Goal: Check status: Check status

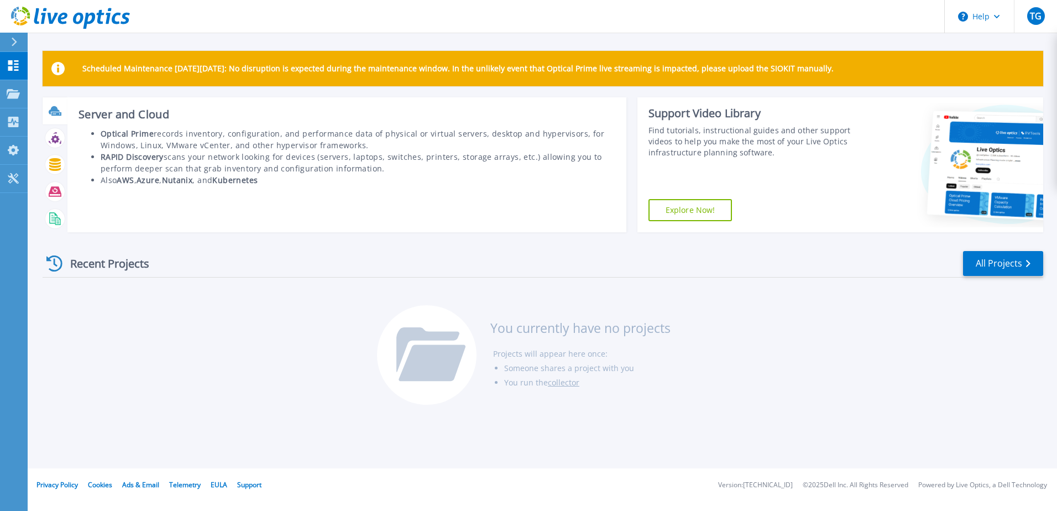
click at [58, 111] on icon at bounding box center [54, 110] width 11 height 8
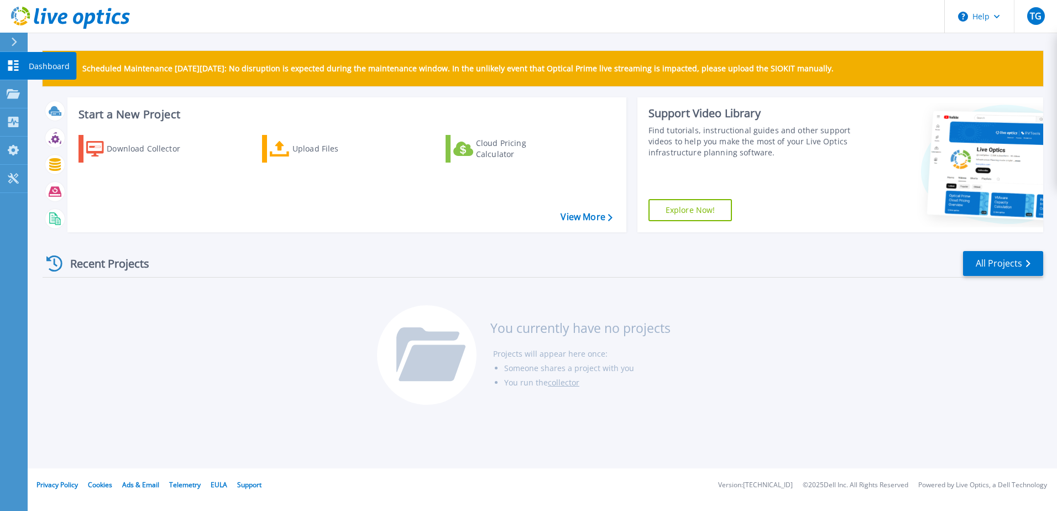
click at [13, 70] on icon at bounding box center [13, 65] width 13 height 11
click at [14, 95] on icon at bounding box center [13, 93] width 13 height 9
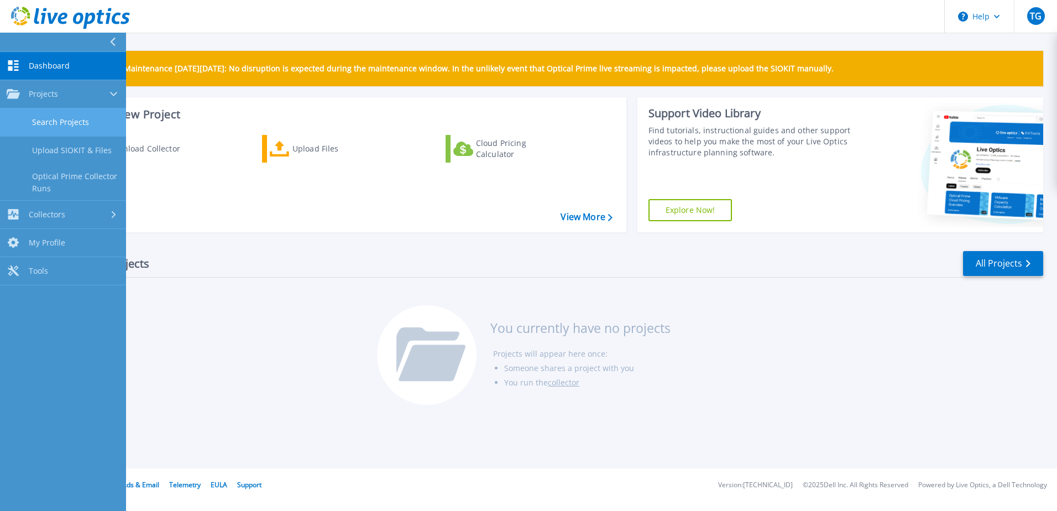
click at [57, 122] on link "Search Projects" at bounding box center [63, 122] width 126 height 28
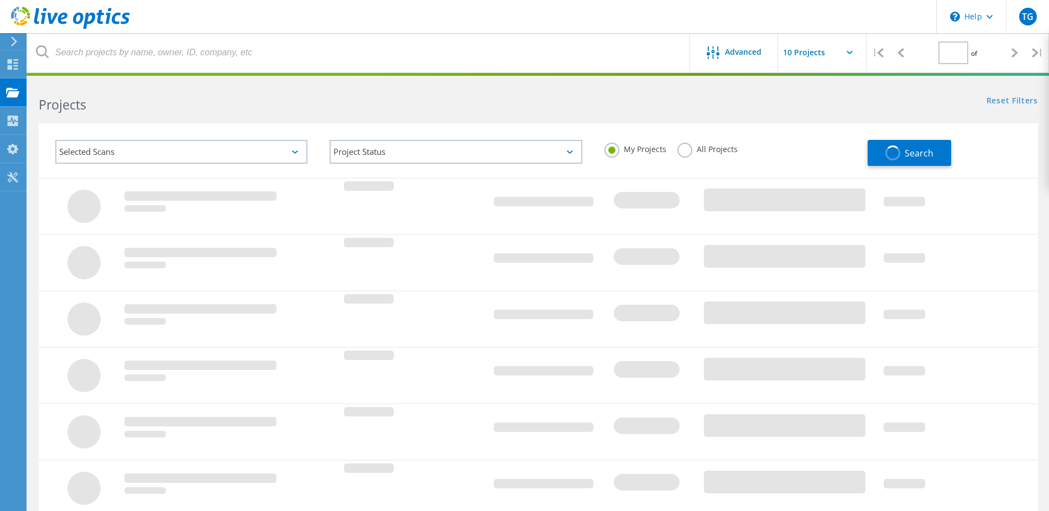
type input "1"
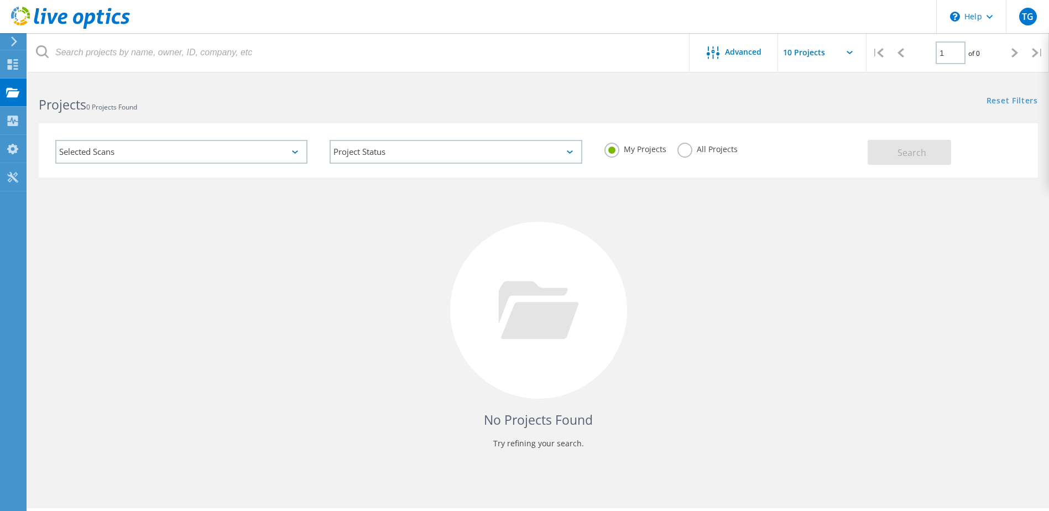
click at [133, 151] on div "Selected Scans" at bounding box center [181, 152] width 252 height 24
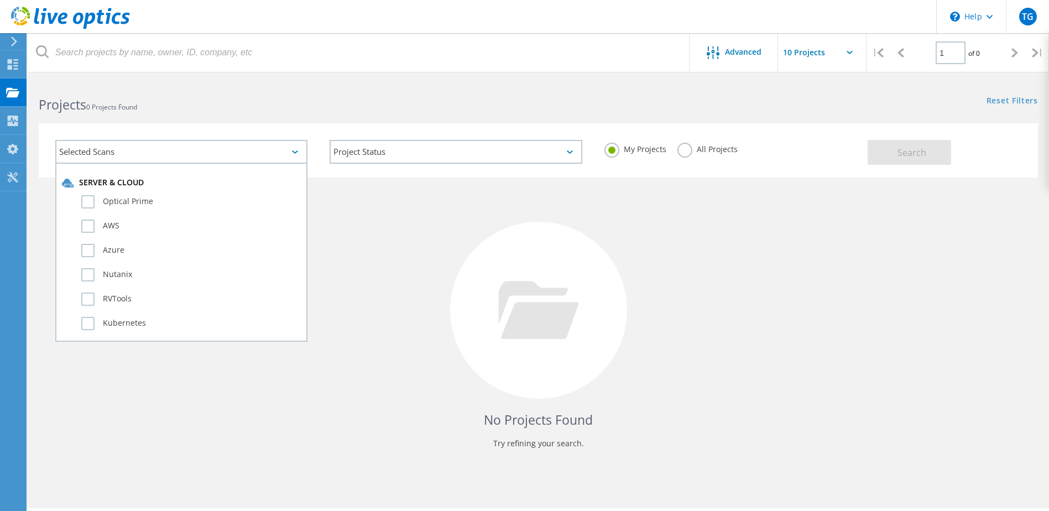
click at [247, 111] on h2 "Projects 0 Projects Found" at bounding box center [283, 105] width 488 height 18
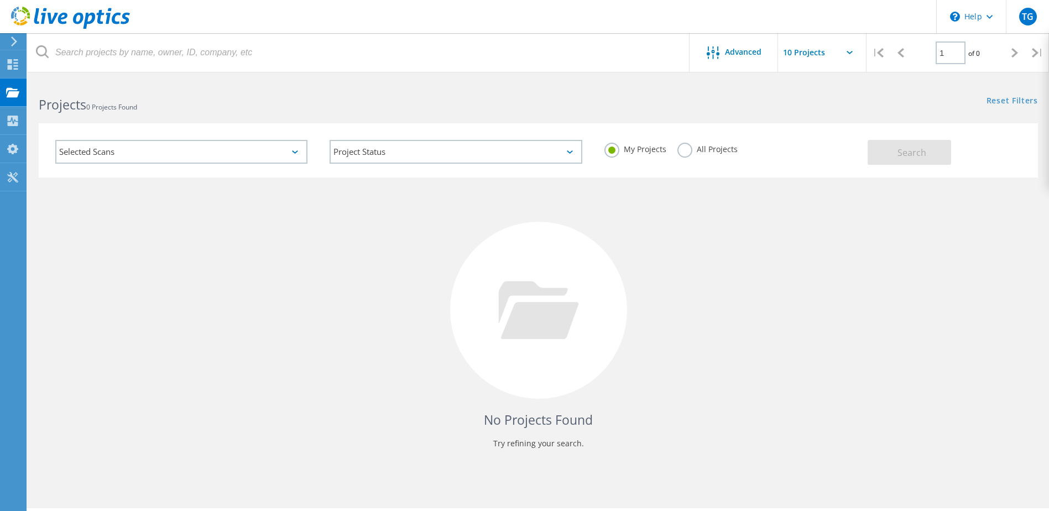
click at [839, 53] on input "text" at bounding box center [833, 52] width 111 height 39
click at [753, 52] on span "Advanced" at bounding box center [743, 52] width 36 height 8
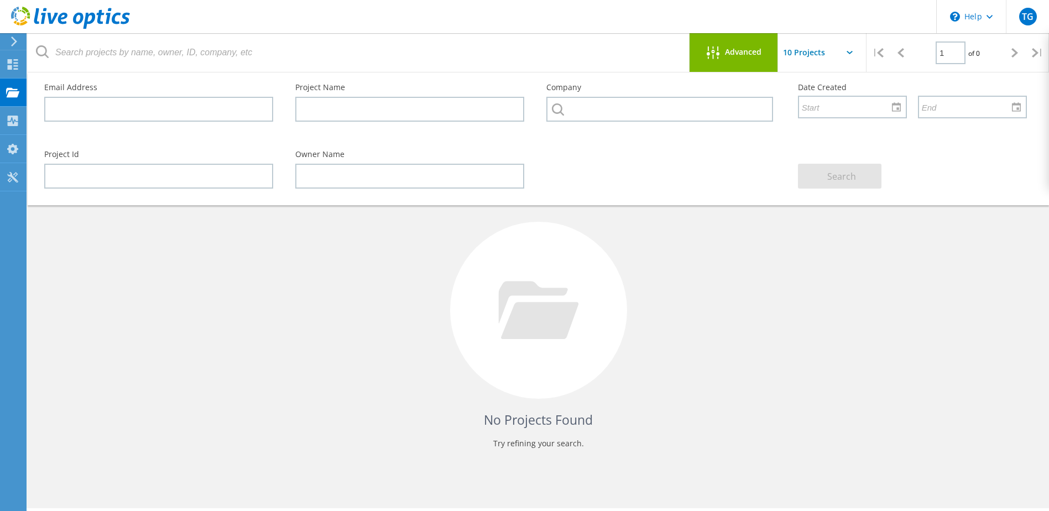
click at [753, 52] on span "Advanced" at bounding box center [743, 52] width 36 height 8
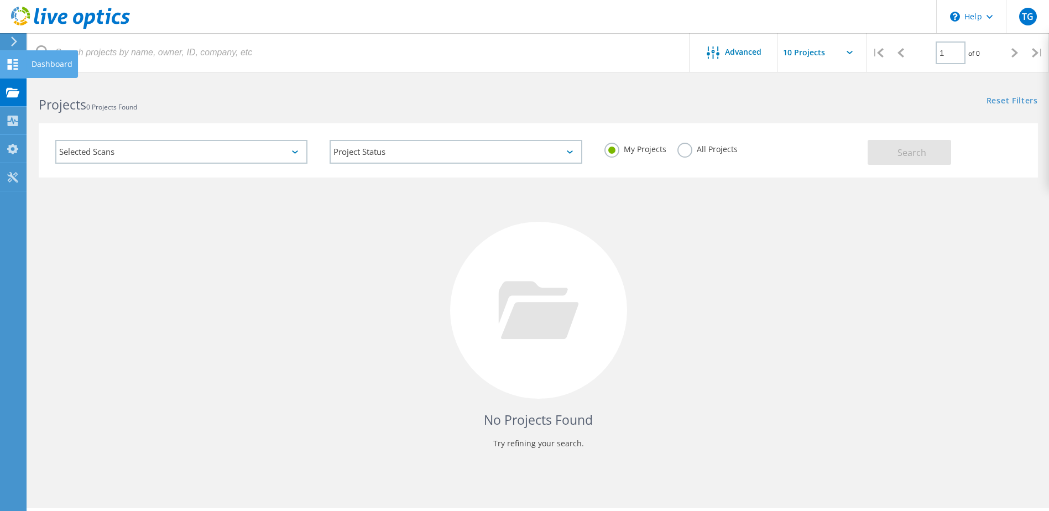
click at [13, 70] on div at bounding box center [12, 66] width 13 height 12
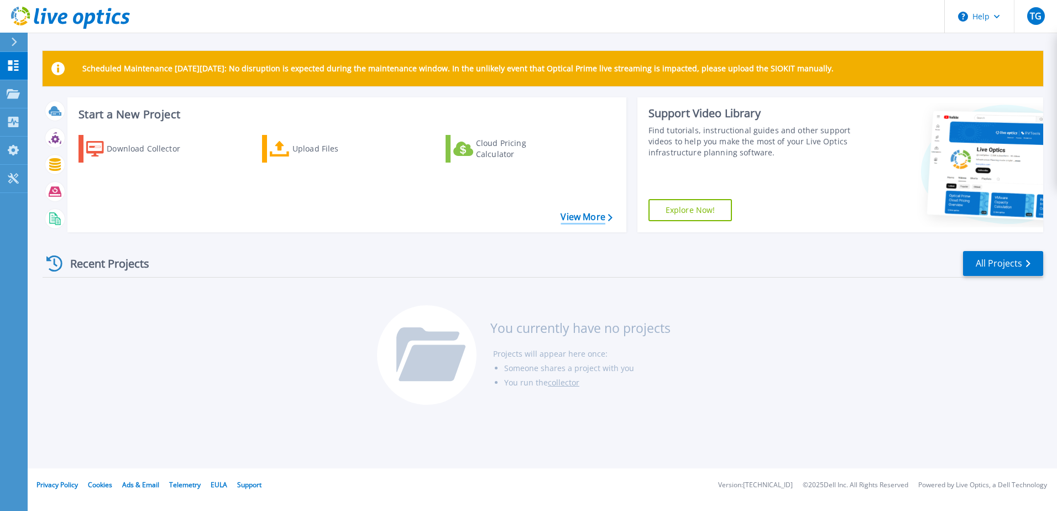
click at [607, 217] on link "View More" at bounding box center [586, 217] width 51 height 11
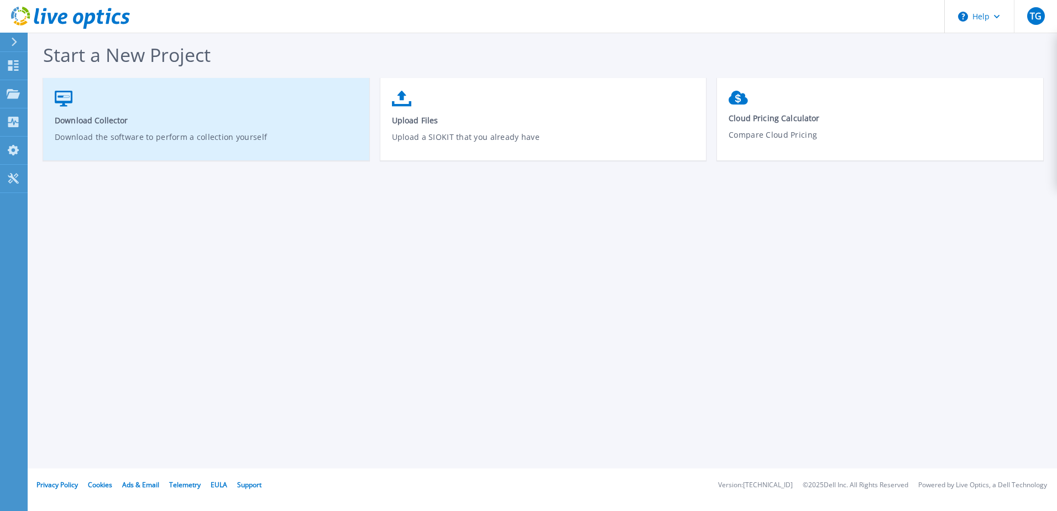
click at [93, 122] on span "Download Collector" at bounding box center [207, 120] width 304 height 11
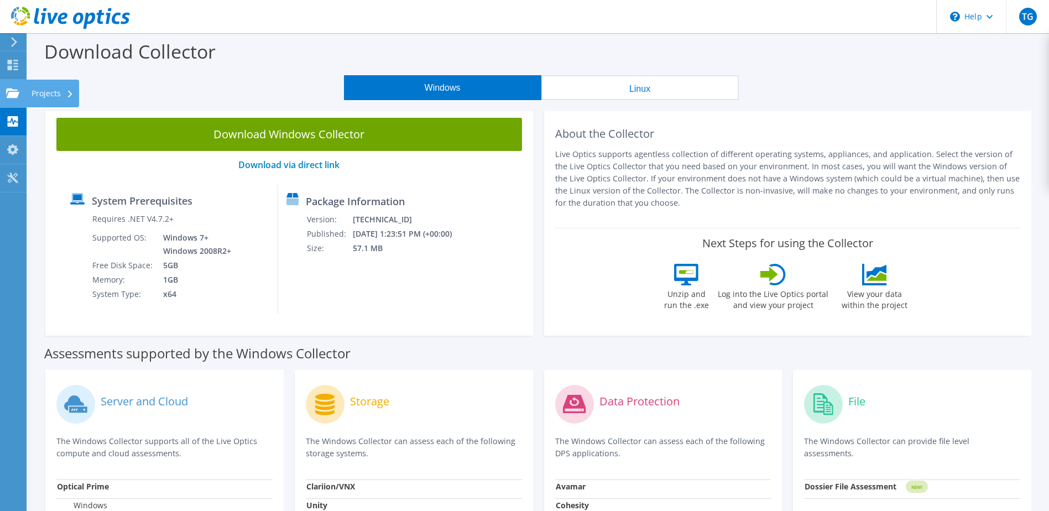
click at [14, 95] on use at bounding box center [12, 92] width 13 height 9
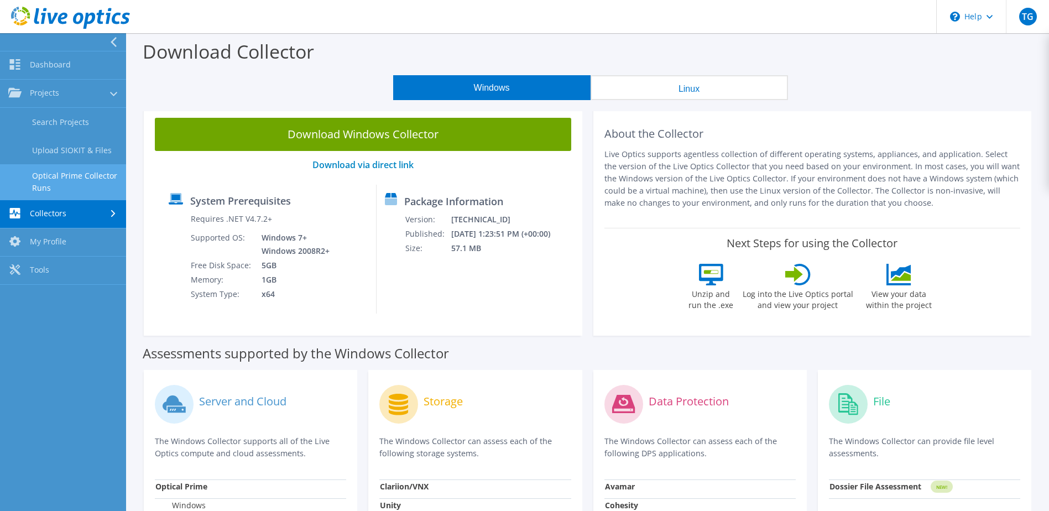
click at [87, 179] on link "Optical Prime Collector Runs" at bounding box center [63, 181] width 126 height 35
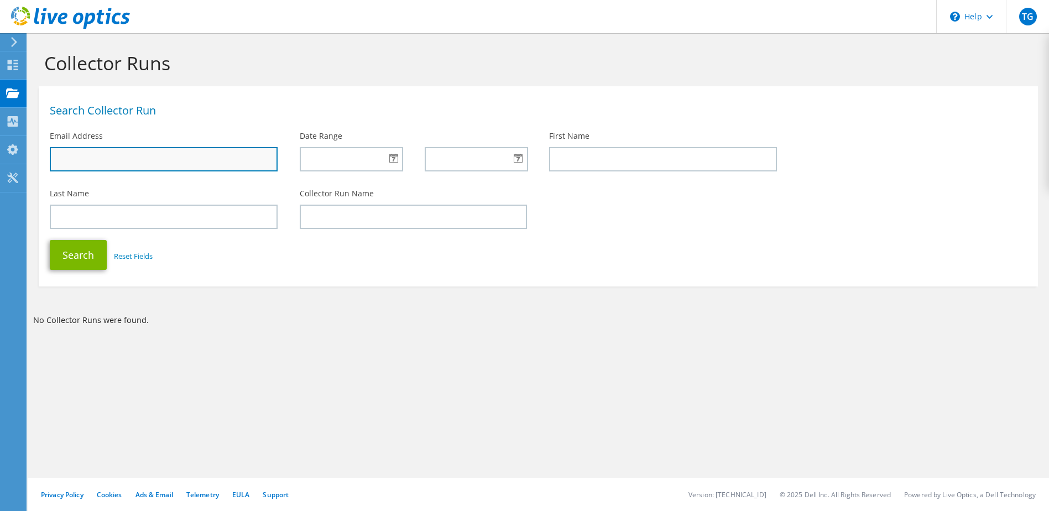
click at [105, 160] on input "text" at bounding box center [164, 159] width 228 height 24
type input "[PERSON_NAME][EMAIL_ADDRESS][PERSON_NAME][DOMAIN_NAME]"
click at [393, 164] on div at bounding box center [351, 159] width 103 height 24
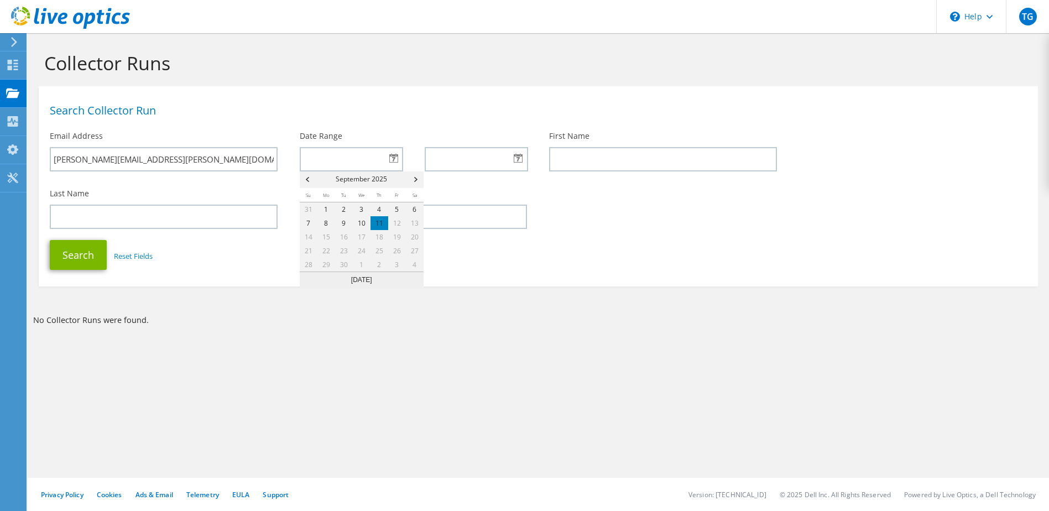
click at [398, 223] on span "12" at bounding box center [397, 223] width 18 height 14
click at [382, 207] on link "4" at bounding box center [380, 209] width 18 height 14
type input "09/04/2025"
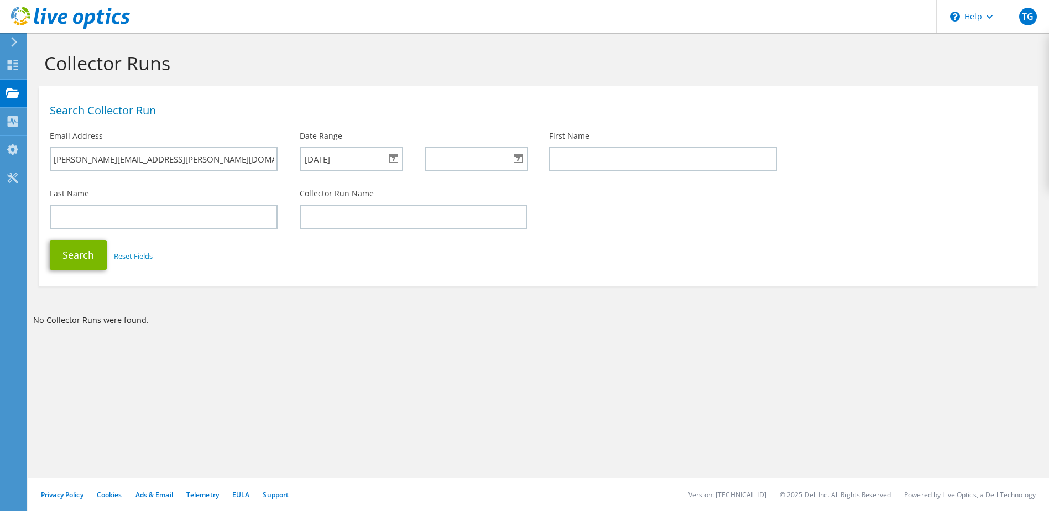
click at [519, 159] on div at bounding box center [476, 159] width 103 height 24
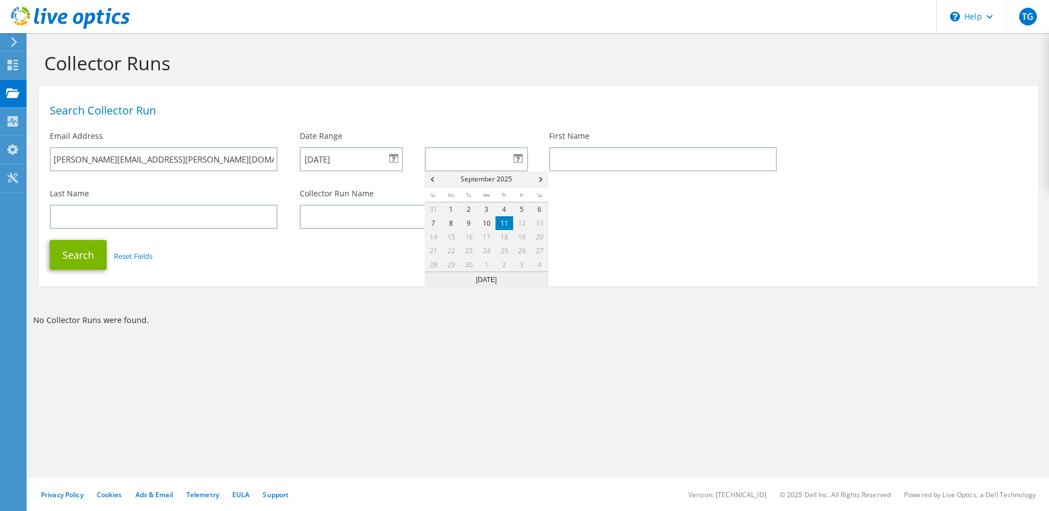
click at [506, 226] on link "11" at bounding box center [504, 223] width 18 height 14
type input "09/11/2025"
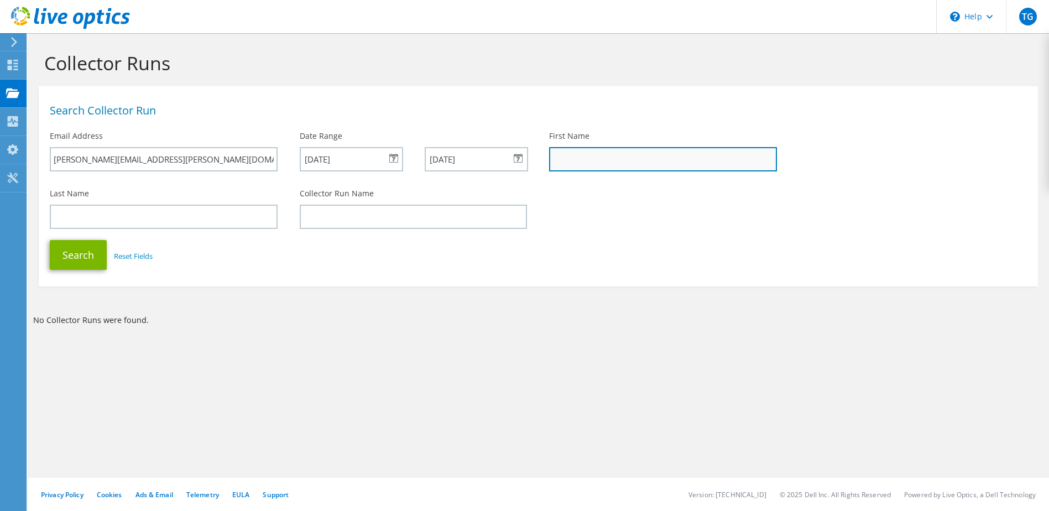
click at [567, 160] on input "text" at bounding box center [663, 159] width 228 height 24
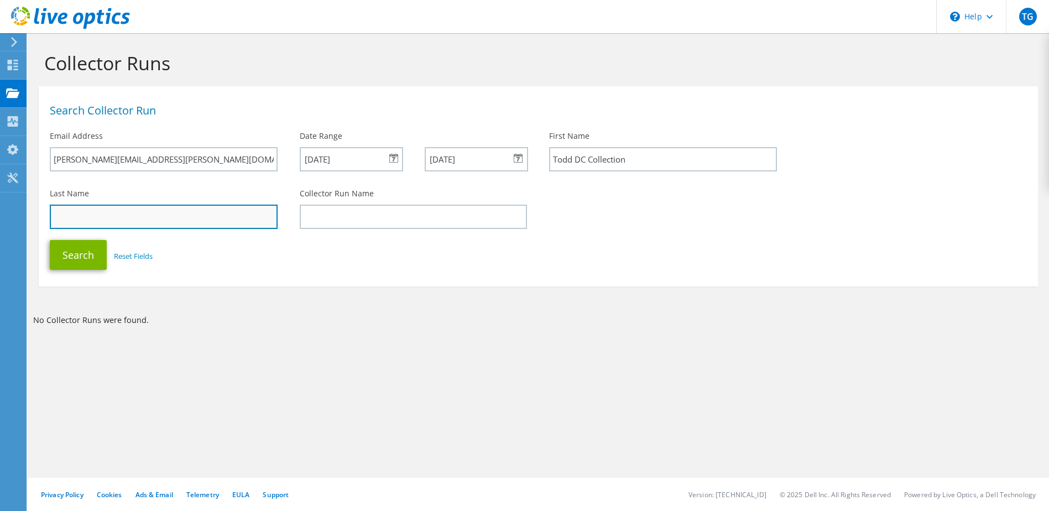
click at [127, 211] on input "text" at bounding box center [164, 217] width 228 height 24
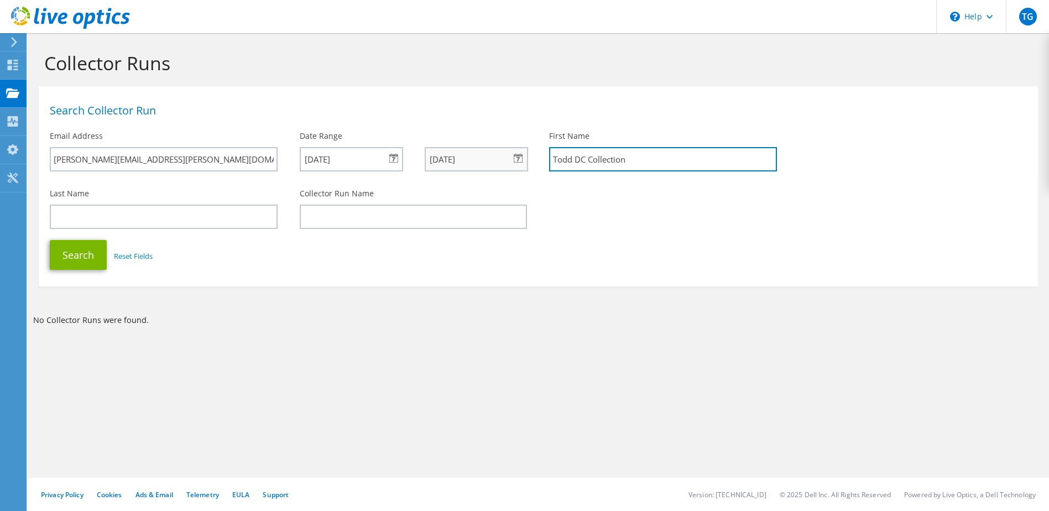
drag, startPoint x: 646, startPoint y: 159, endPoint x: 516, endPoint y: 170, distance: 131.0
click at [516, 170] on div "Search Collector Run Email Address todd.guthrie@unisea.com Date Range 09/04/202…" at bounding box center [538, 137] width 999 height 91
type input "Todd"
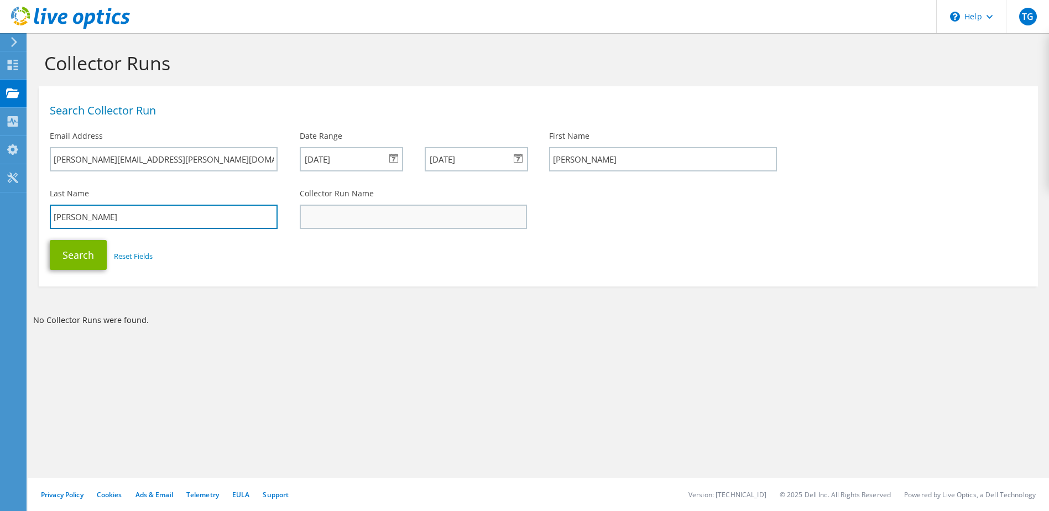
type input "Guthrie"
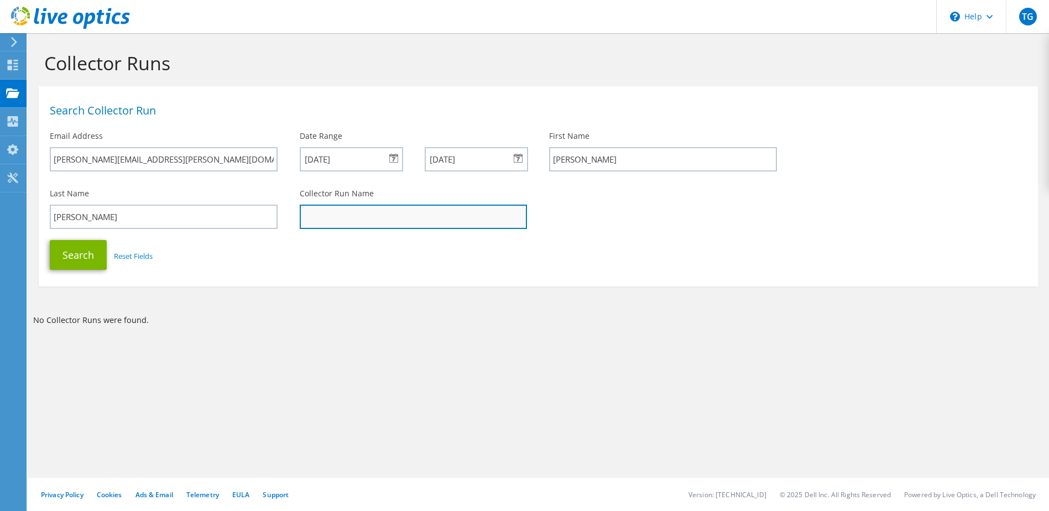
click at [382, 213] on input "text" at bounding box center [414, 217] width 228 height 24
type input "D"
type input "RED_DC_Collection"
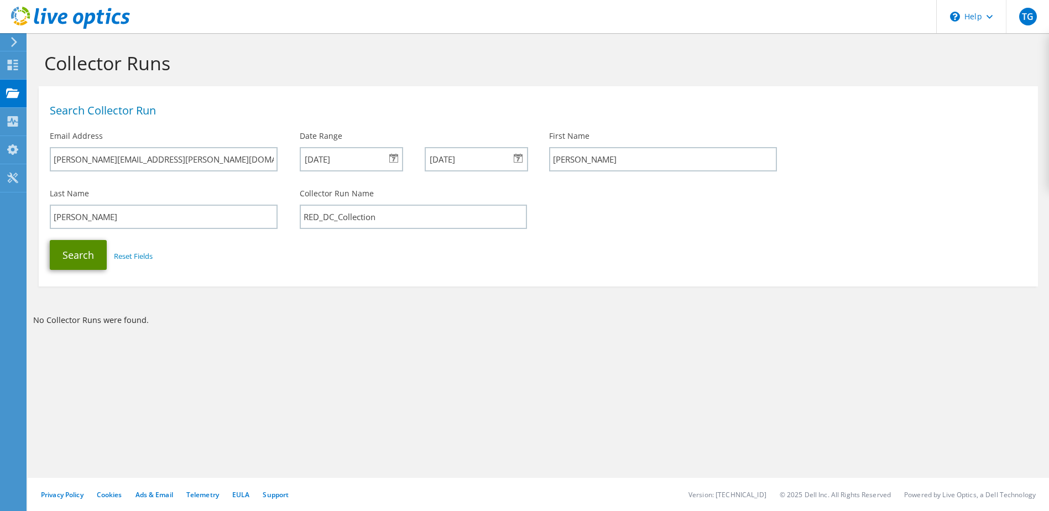
click at [85, 253] on button "Search" at bounding box center [78, 255] width 57 height 30
click at [17, 67] on use at bounding box center [13, 65] width 11 height 11
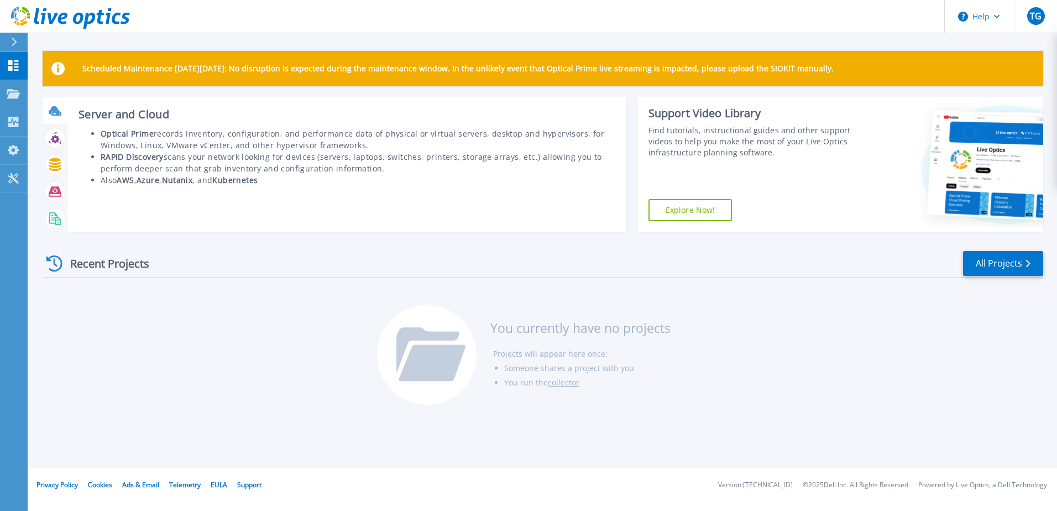
click at [116, 135] on b "Optical Prime" at bounding box center [127, 133] width 53 height 11
